Goal: Transaction & Acquisition: Purchase product/service

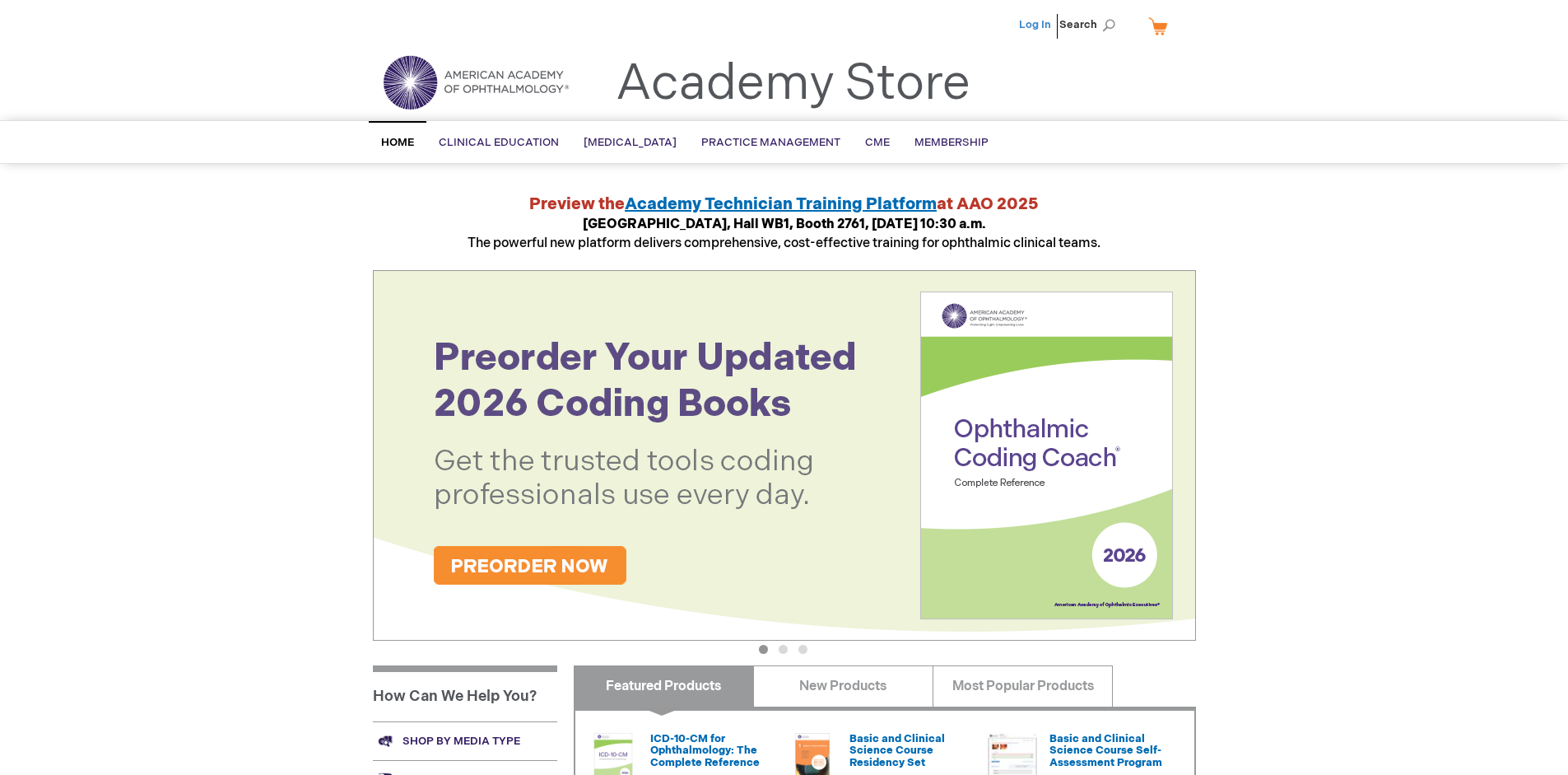
click at [1037, 25] on link "Log In" at bounding box center [1035, 25] width 32 height 13
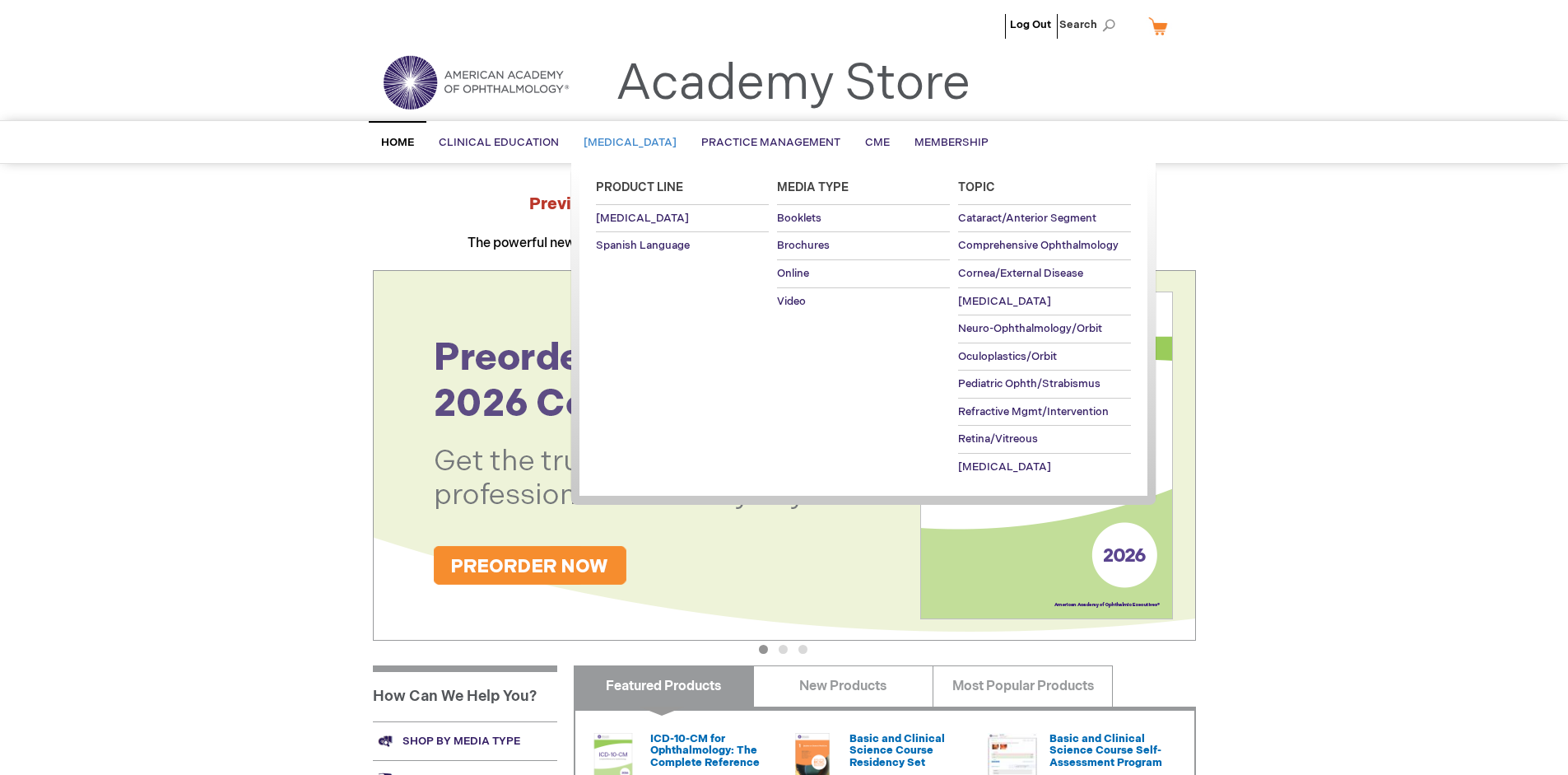
click at [636, 142] on span "Patient Education" at bounding box center [630, 142] width 93 height 13
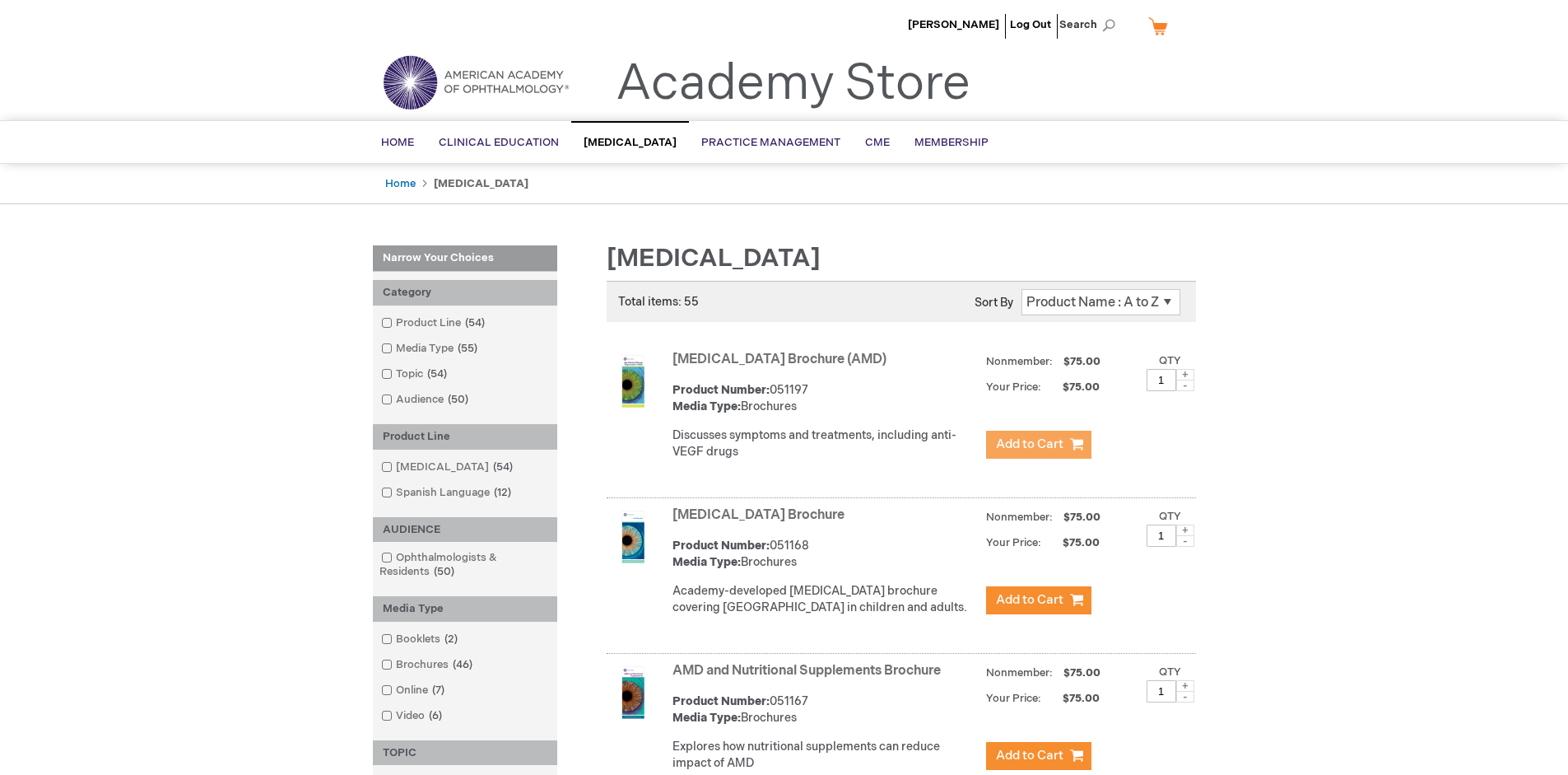
click at [1038, 445] on span "Add to Cart" at bounding box center [1030, 444] width 68 height 16
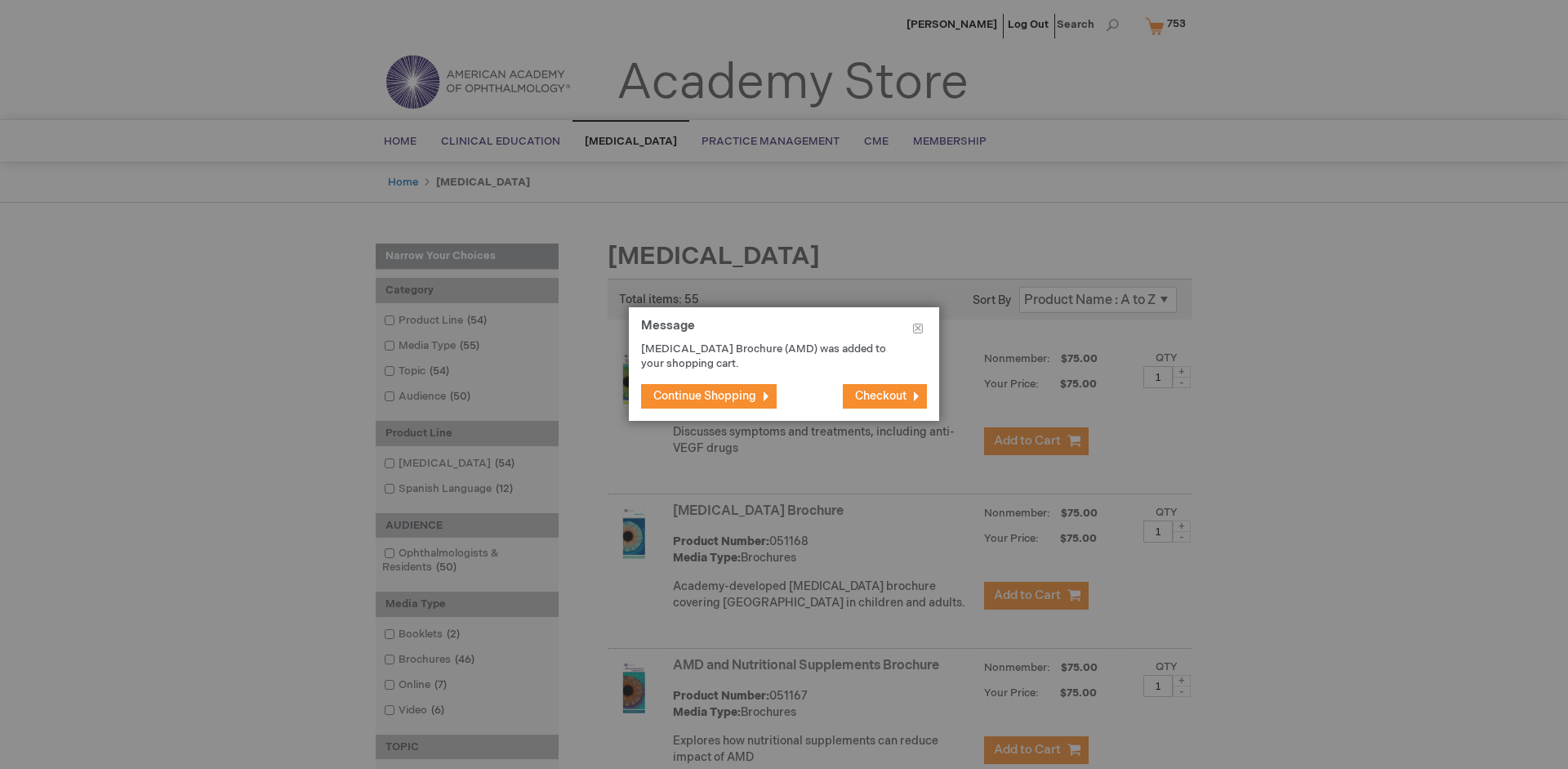
click at [704, 395] on span "Continue Shopping" at bounding box center [704, 395] width 103 height 14
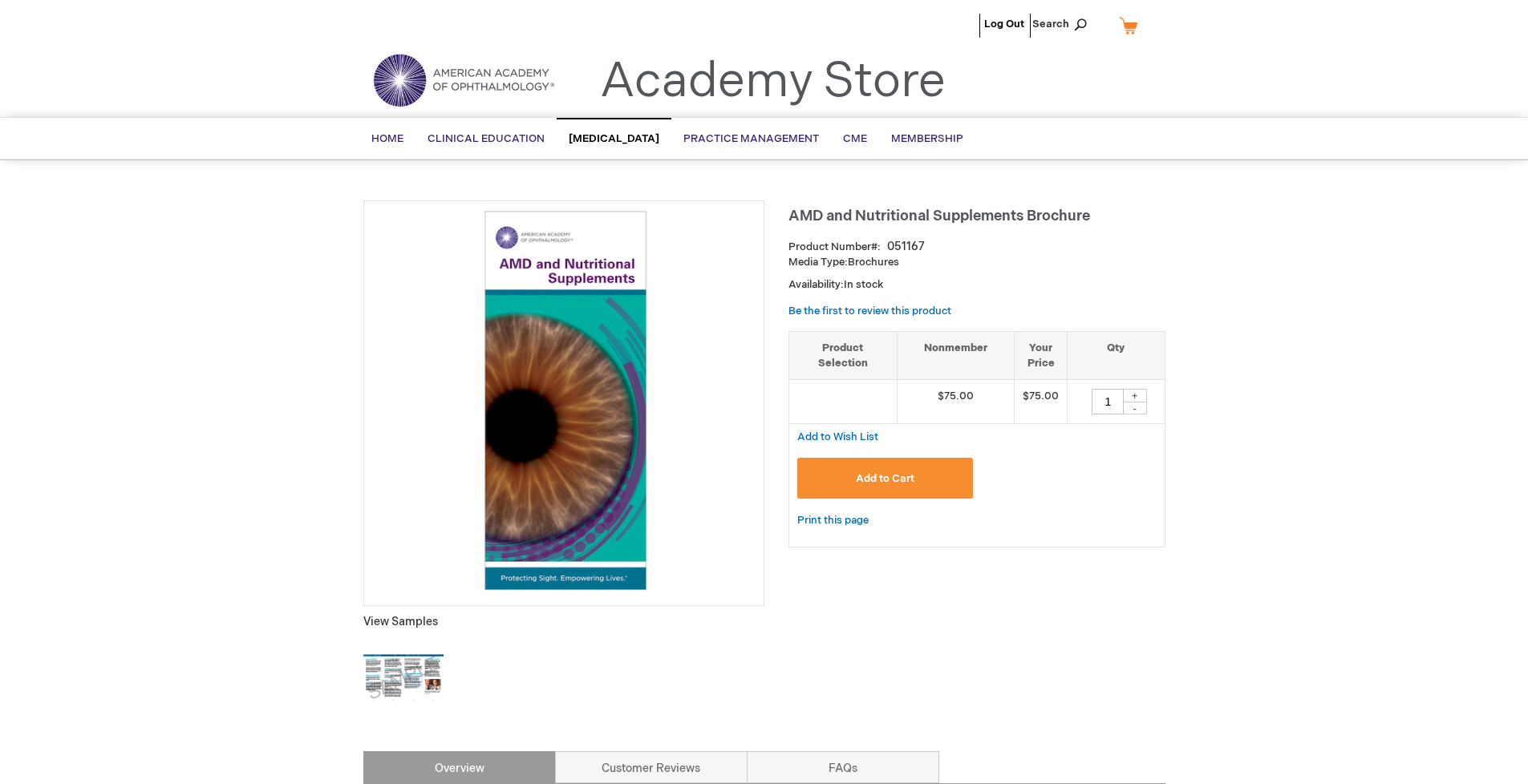
click at [885, 478] on span "Add to Cart" at bounding box center [885, 478] width 59 height 13
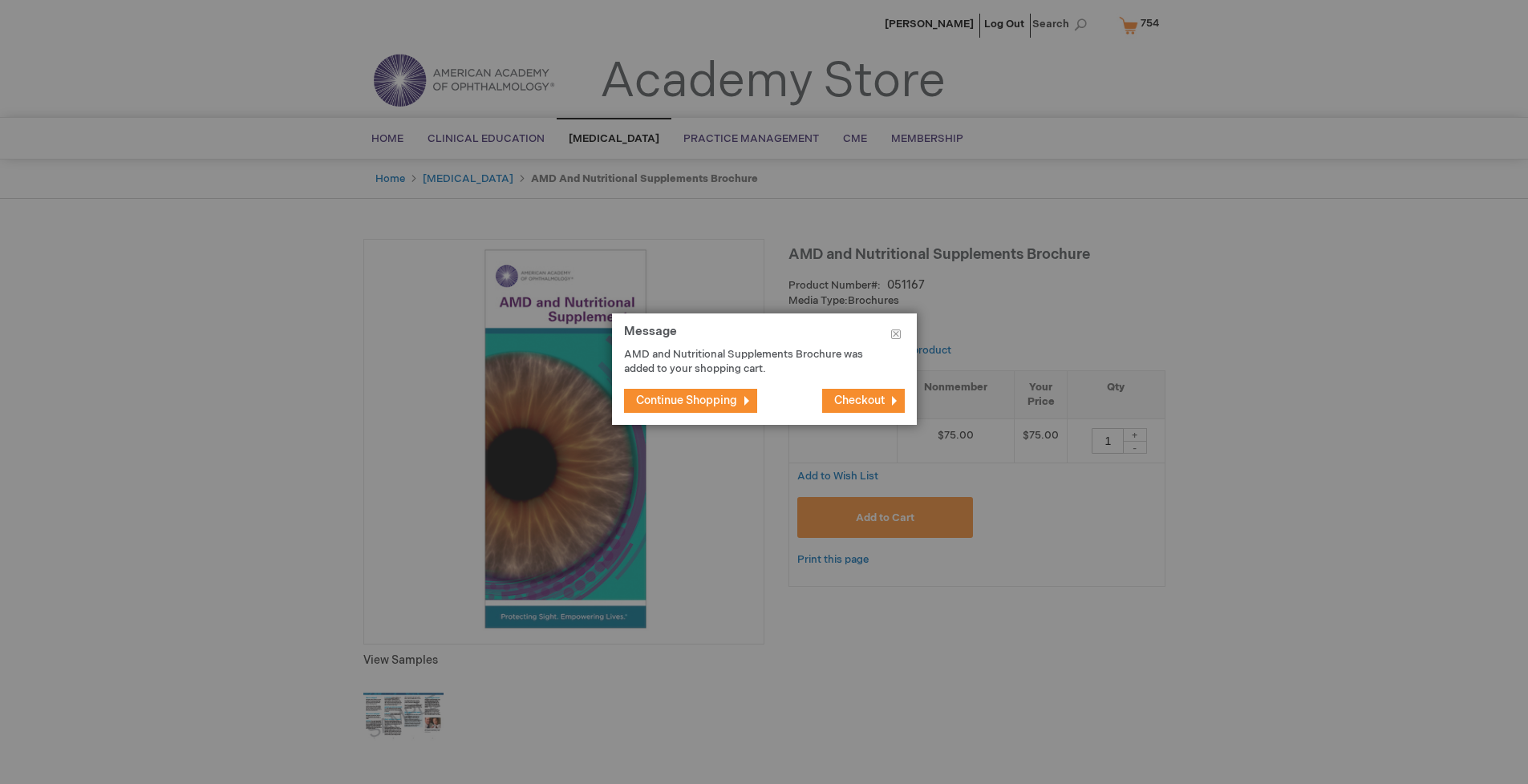
type input "1"
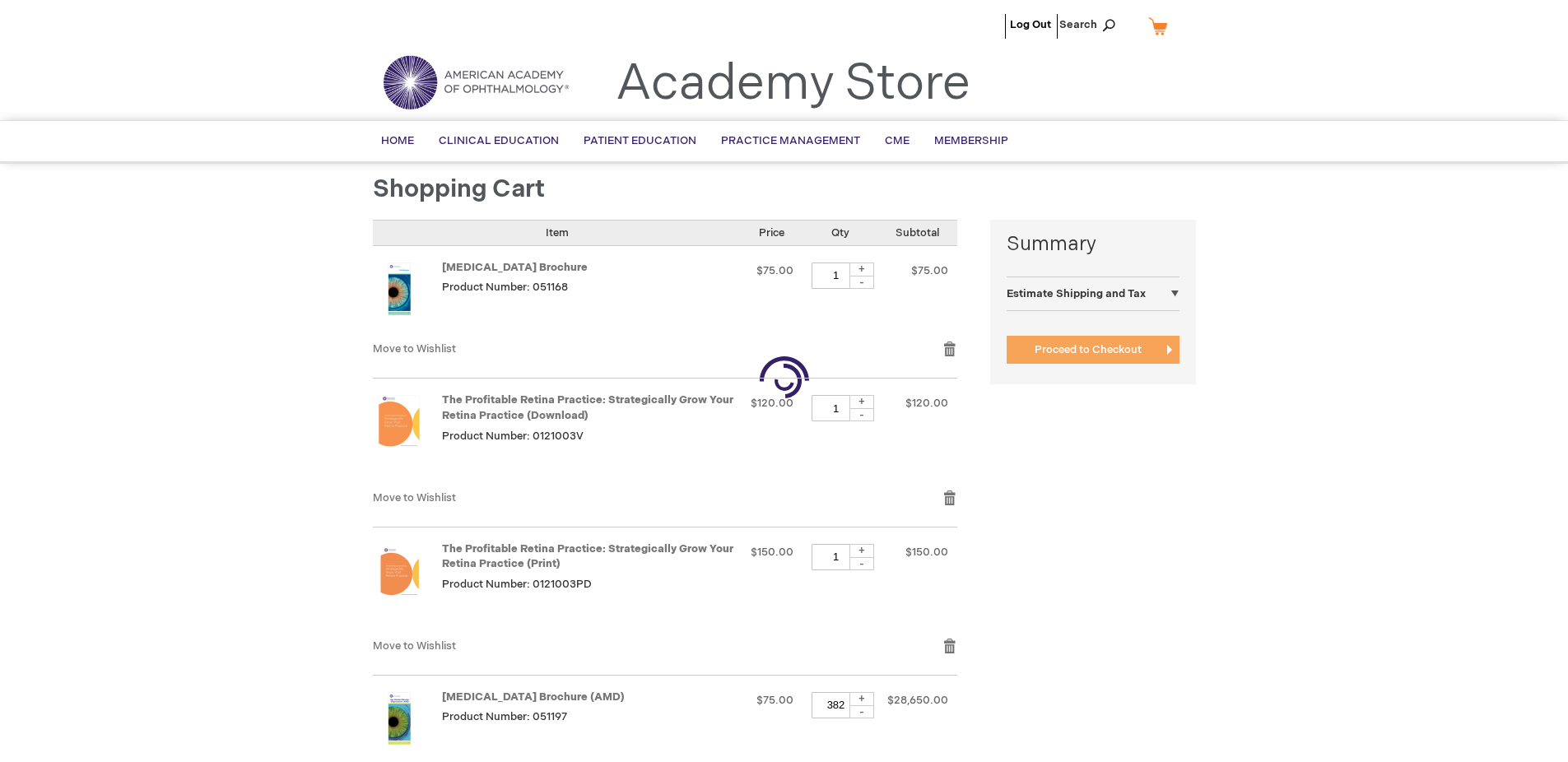
click at [1088, 350] on span "Proceed to Checkout" at bounding box center [1088, 350] width 107 height 13
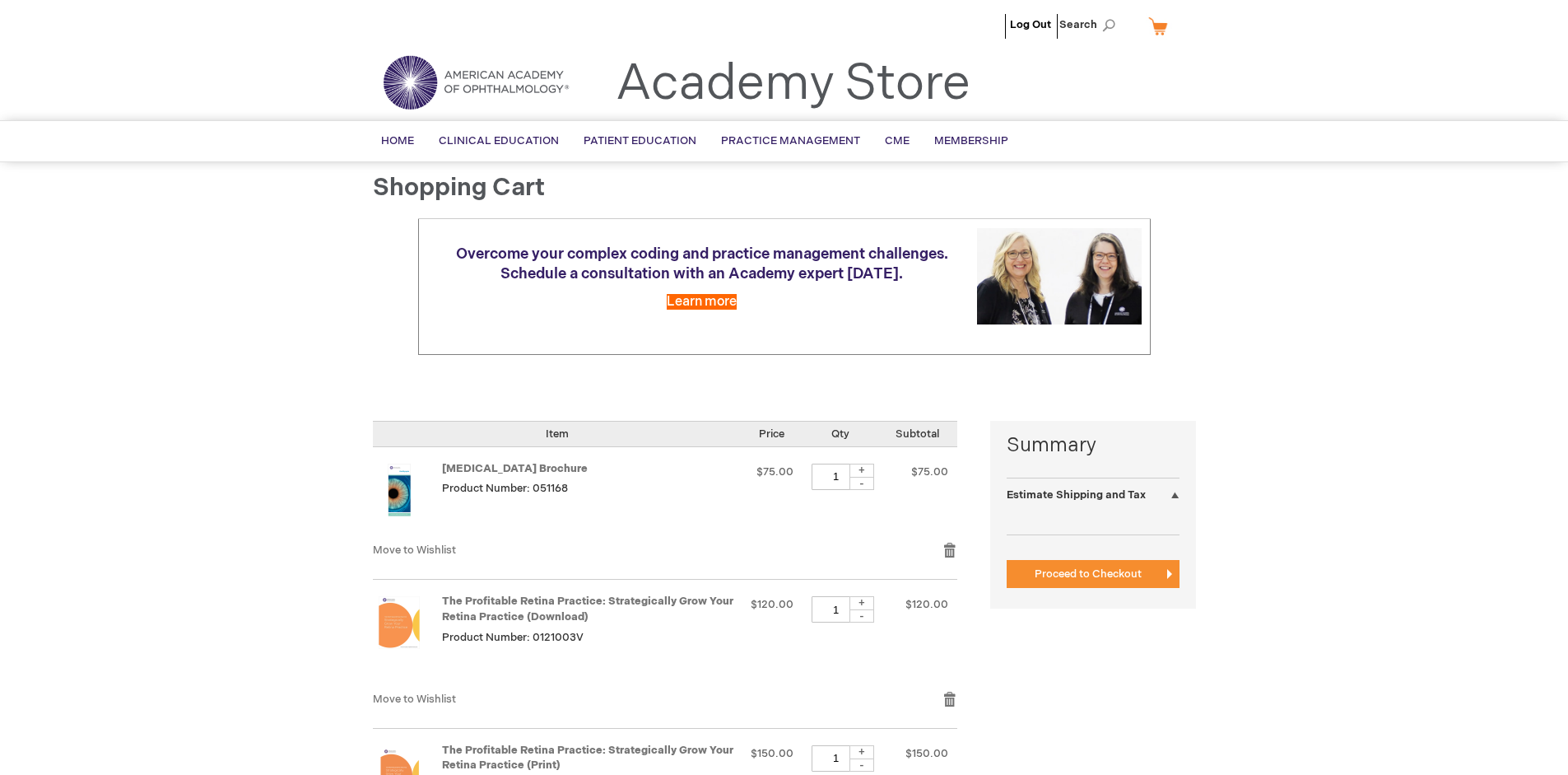
select select "US"
select select "41"
